Goal: Task Accomplishment & Management: Use online tool/utility

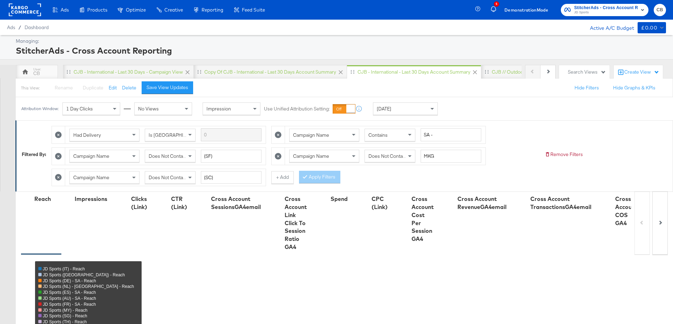
click at [643, 10] on icon "button" at bounding box center [642, 10] width 3 height 2
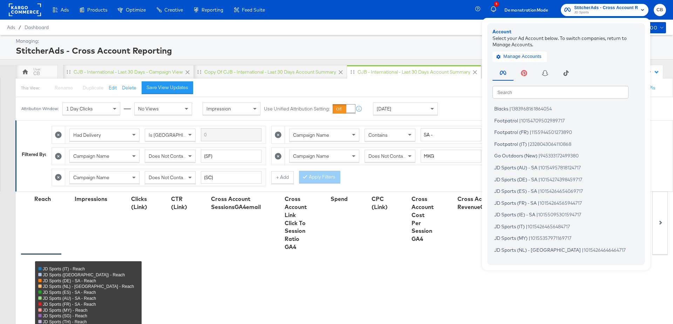
click at [15, 9] on rect at bounding box center [25, 10] width 32 height 13
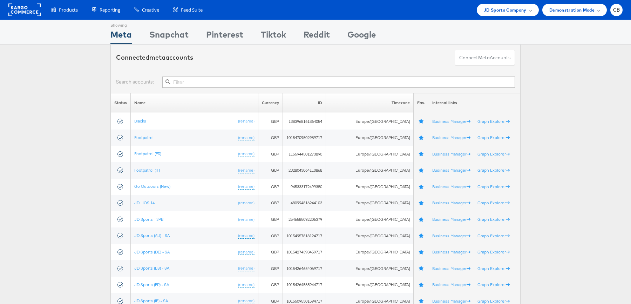
click at [521, 16] on div "Products Product Catalogs Enhance Your Product Catalog, Map Them to Publishers,…" at bounding box center [315, 10] width 631 height 20
click at [515, 8] on span "JD Sports Company" at bounding box center [505, 9] width 43 height 7
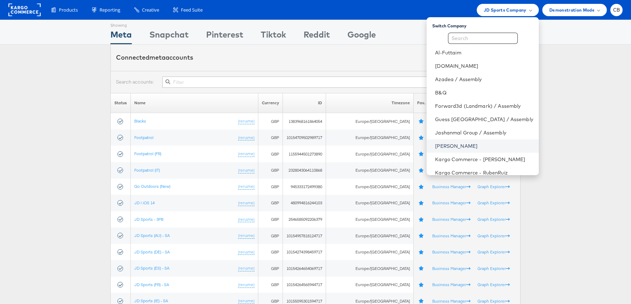
click at [458, 146] on link "John Lewis" at bounding box center [484, 145] width 98 height 7
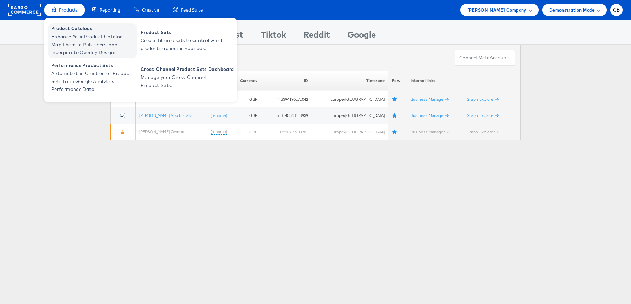
click at [74, 37] on span "Enhance Your Product Catalog, Map Them to Publishers, and Incorporate Overlay D…" at bounding box center [93, 45] width 84 height 24
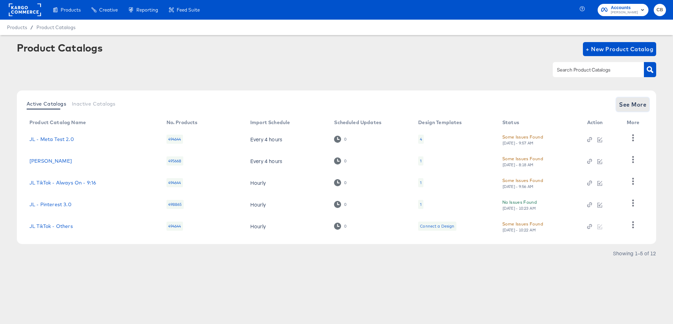
click at [627, 107] on span "See More" at bounding box center [632, 105] width 27 height 10
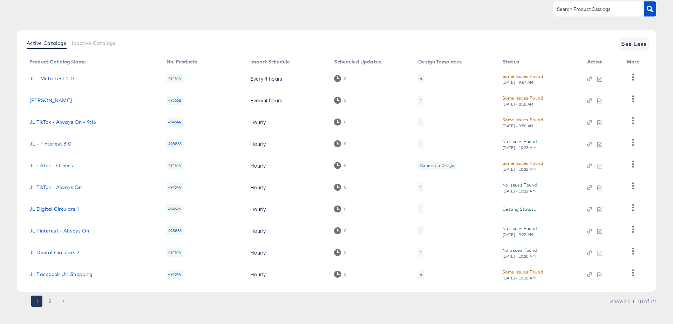
scroll to position [68, 0]
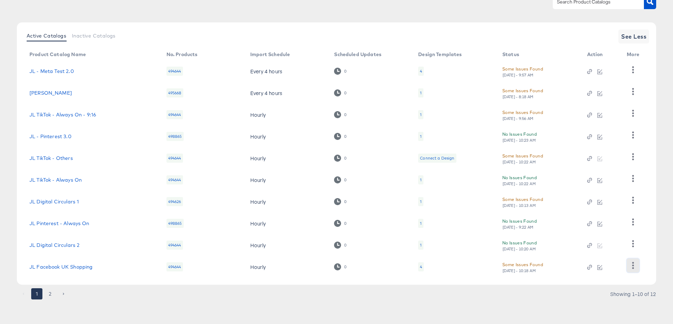
click at [632, 266] on icon "button" at bounding box center [633, 265] width 7 height 7
click at [601, 231] on div "HUD Checks (Internal)" at bounding box center [604, 230] width 70 height 11
click at [72, 269] on link "JL Facebook UK Shopping" at bounding box center [60, 267] width 63 height 6
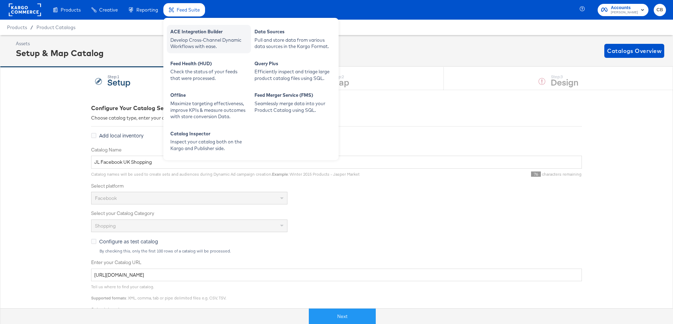
click at [190, 39] on div "Develop Cross-Channel Dynamic Workflows with ease." at bounding box center [208, 43] width 77 height 13
